Goal: Transaction & Acquisition: Download file/media

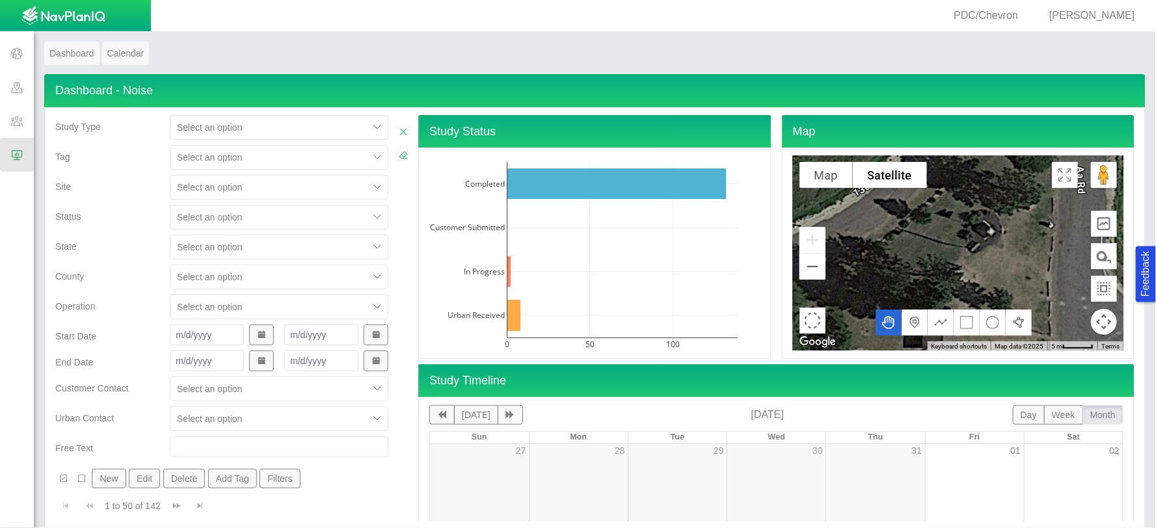
click at [200, 195] on div "Select an option" at bounding box center [279, 187] width 219 height 25
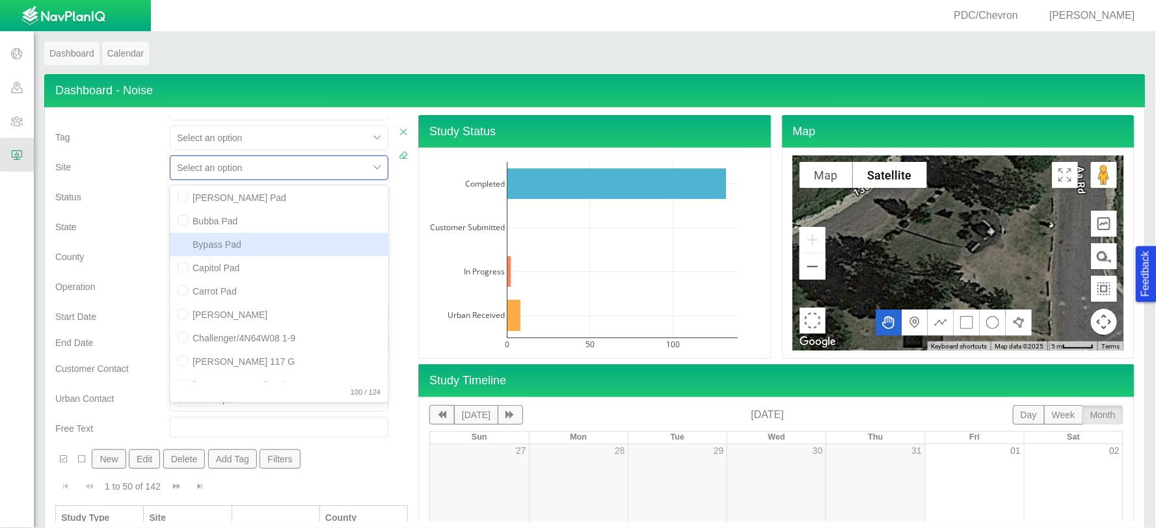
scroll to position [433, 0]
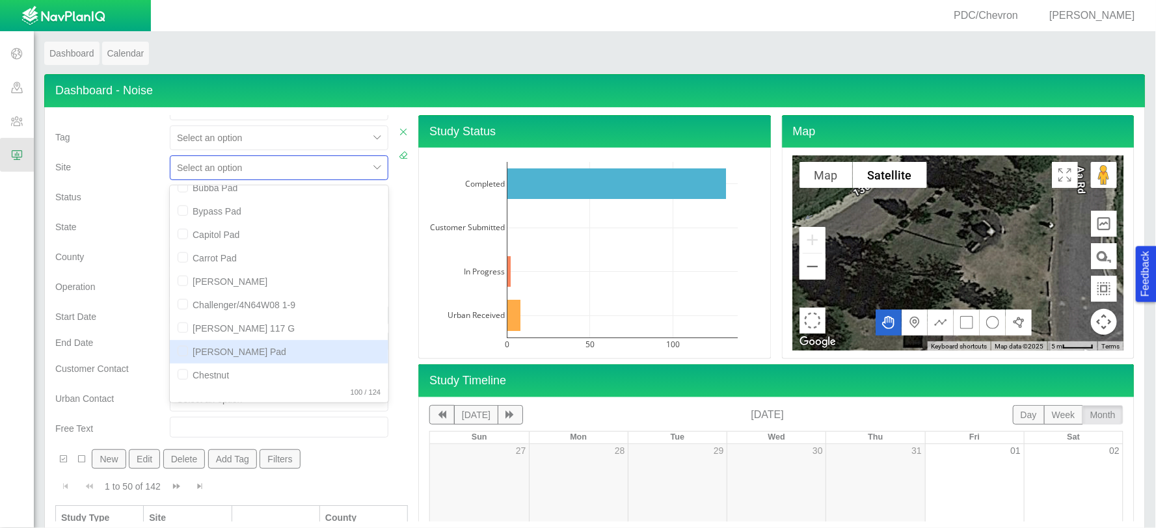
click at [230, 341] on div "[PERSON_NAME] Pad" at bounding box center [279, 351] width 219 height 23
checkbox input "true"
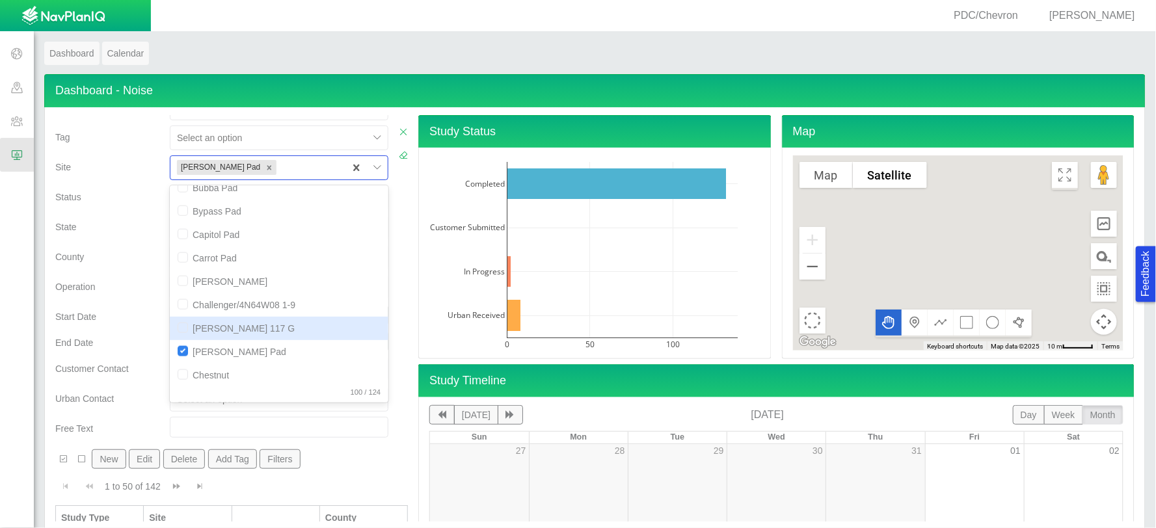
click at [127, 301] on div "Operation" at bounding box center [107, 290] width 115 height 30
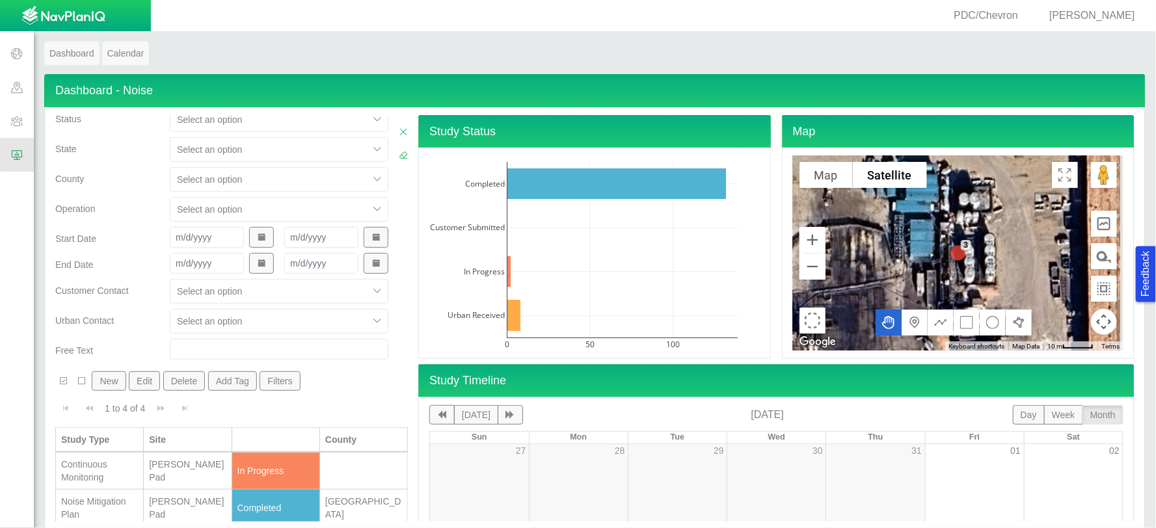
scroll to position [164, 0]
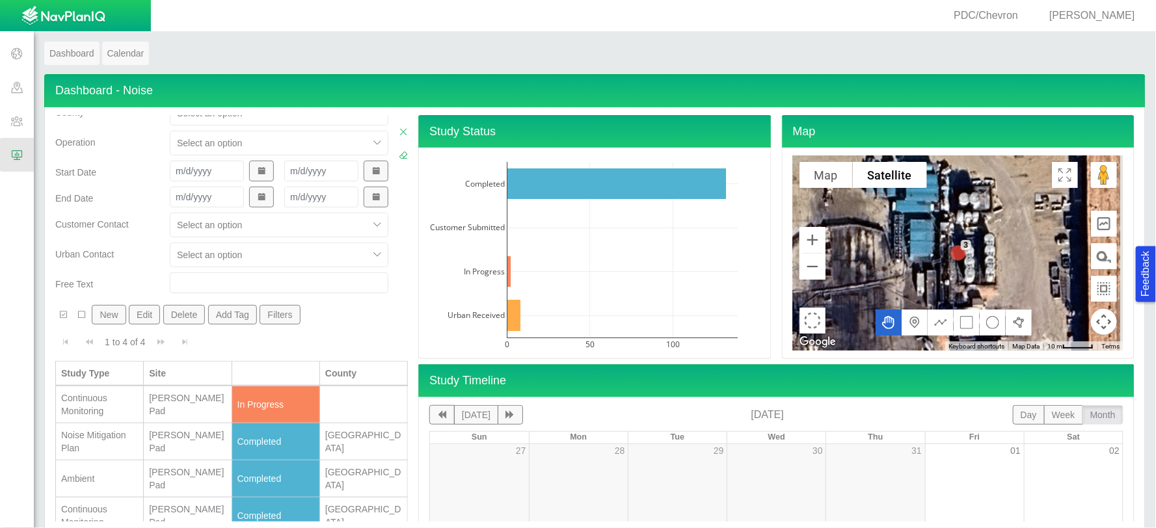
click at [118, 436] on div "Noise Mitigation Plan" at bounding box center [99, 442] width 77 height 26
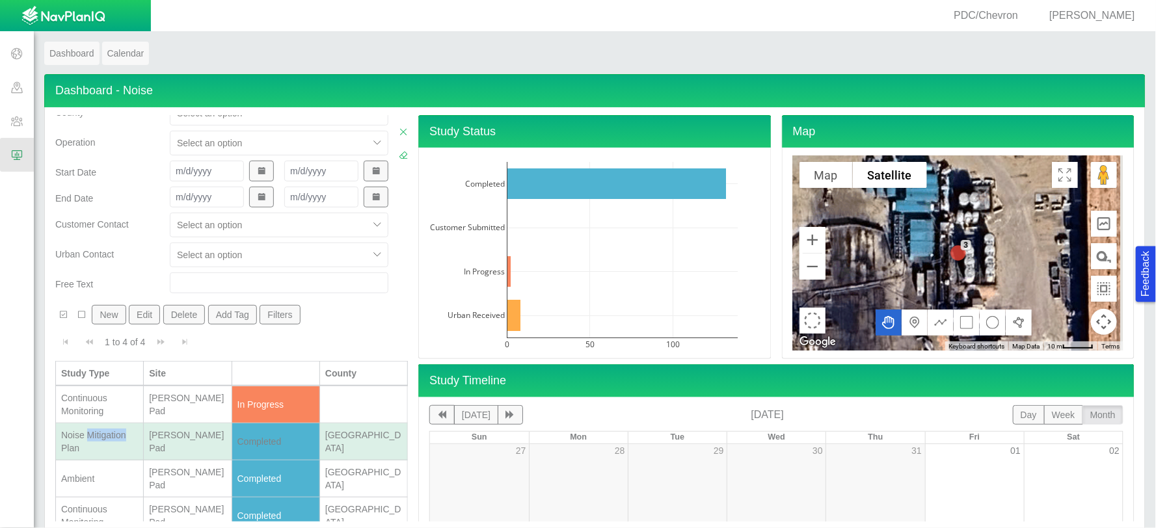
click at [118, 436] on div "Noise Mitigation Plan" at bounding box center [99, 442] width 77 height 26
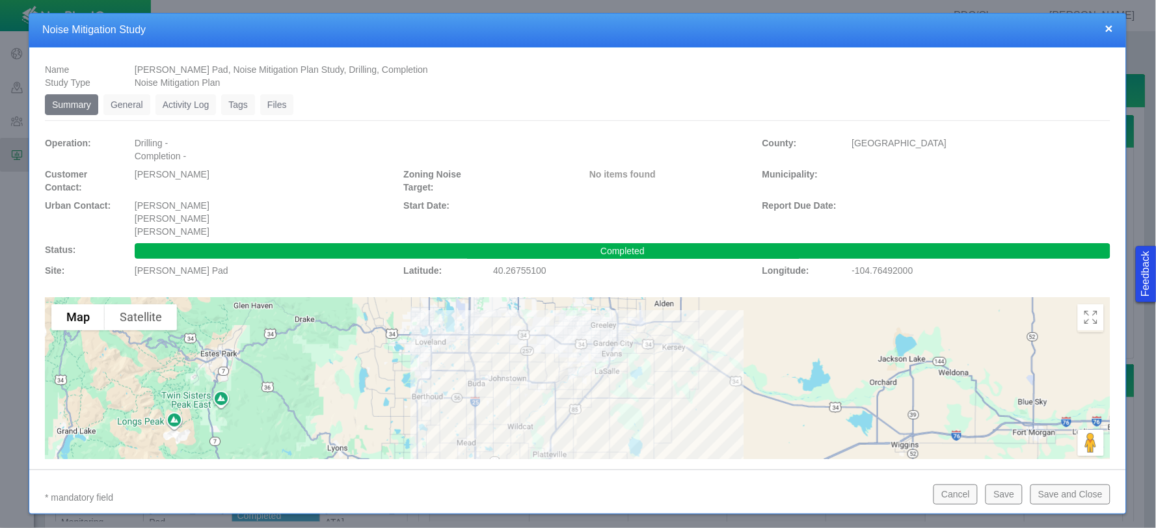
click at [263, 94] on link "Files" at bounding box center [277, 104] width 34 height 21
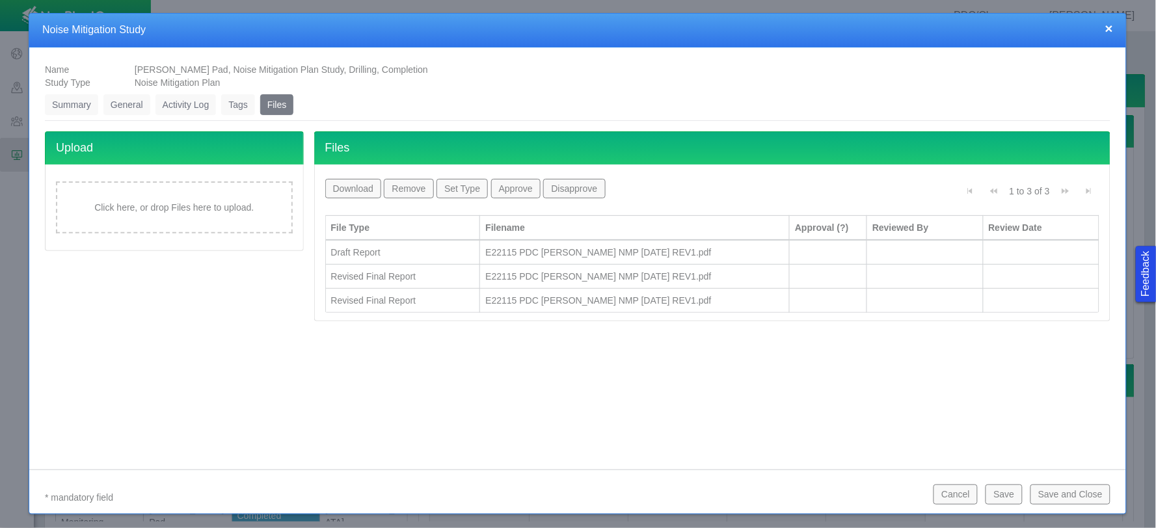
click at [418, 306] on div "Revised Final Report" at bounding box center [403, 300] width 144 height 13
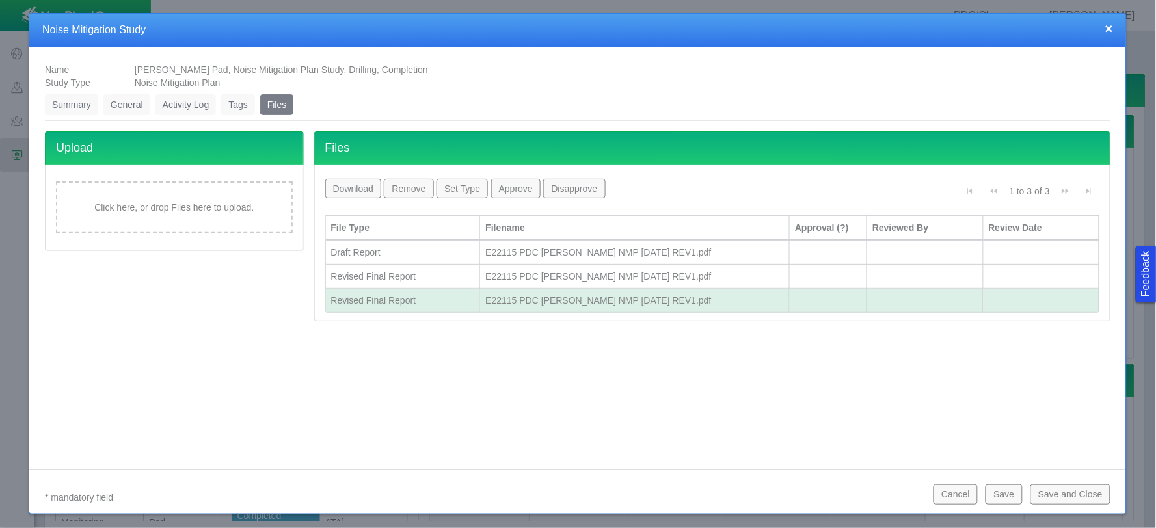
click at [355, 183] on button "Download" at bounding box center [353, 189] width 57 height 20
